Goal: Find specific page/section: Find specific page/section

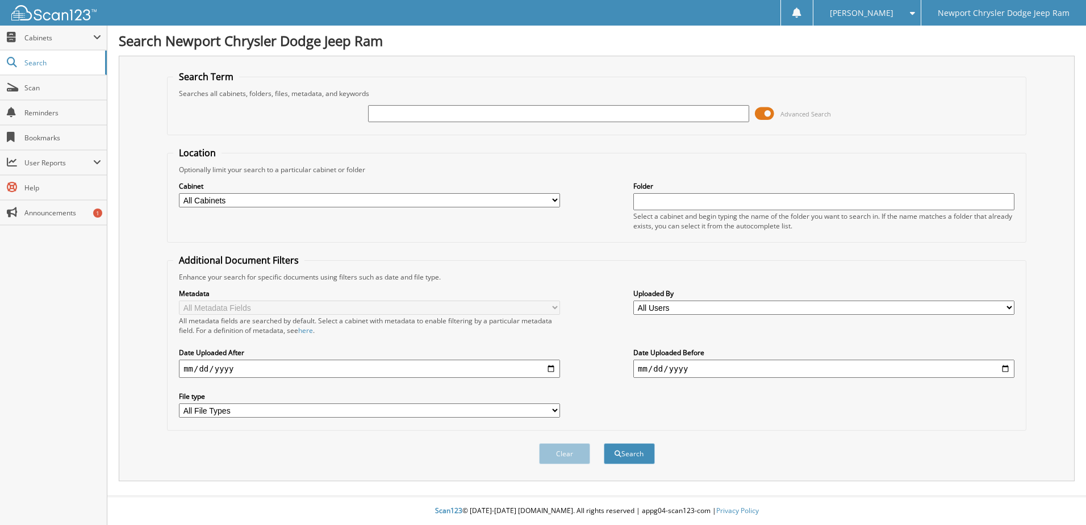
click at [427, 114] on input "text" at bounding box center [558, 113] width 381 height 17
type input "41371"
click at [635, 456] on button "Search" at bounding box center [629, 453] width 51 height 21
click at [87, 40] on span "Cabinets" at bounding box center [58, 38] width 69 height 10
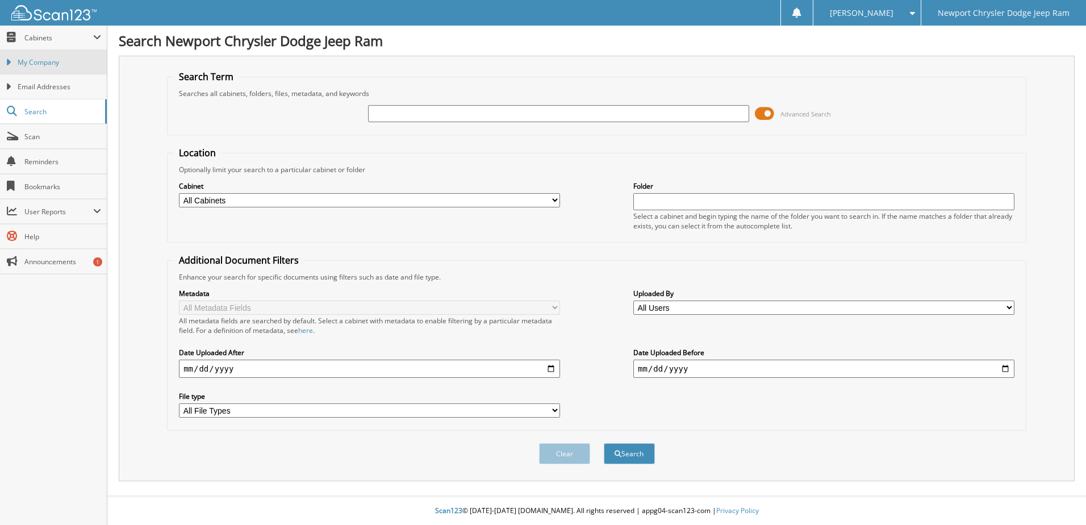
click at [73, 62] on span "My Company" at bounding box center [59, 62] width 83 height 10
